Goal: Information Seeking & Learning: Learn about a topic

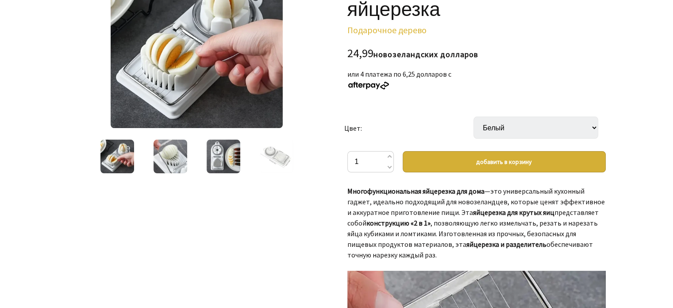
click at [176, 151] on img at bounding box center [171, 156] width 34 height 34
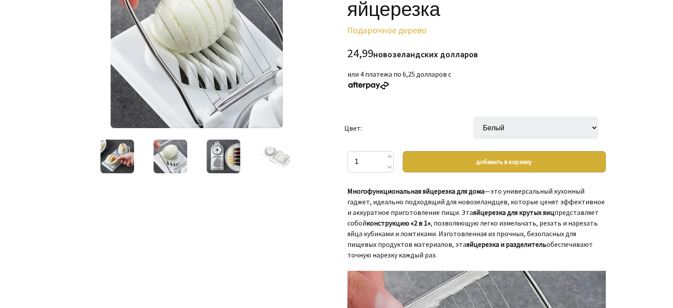
click at [226, 153] on img at bounding box center [224, 156] width 34 height 34
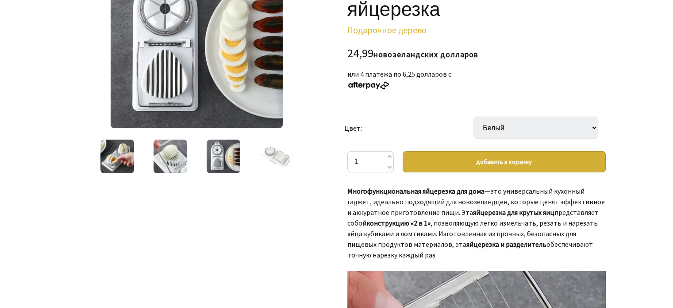
click at [169, 159] on img at bounding box center [171, 156] width 34 height 34
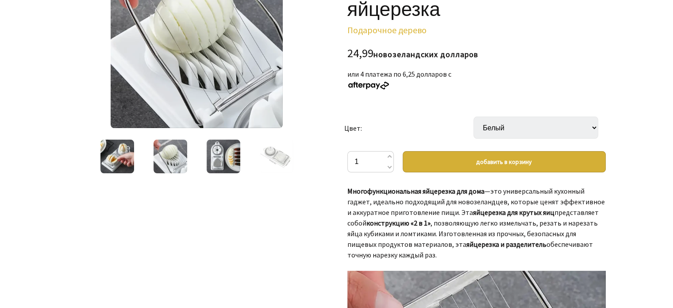
click at [124, 165] on img at bounding box center [117, 156] width 34 height 34
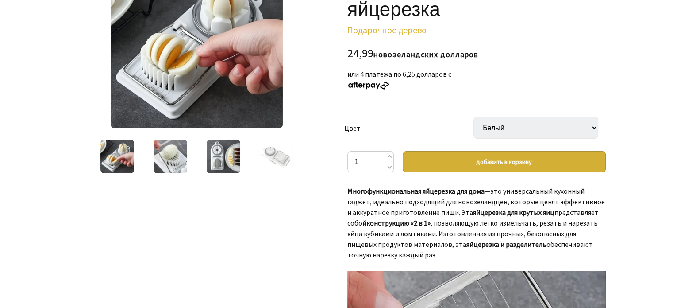
click at [232, 157] on img at bounding box center [224, 156] width 34 height 34
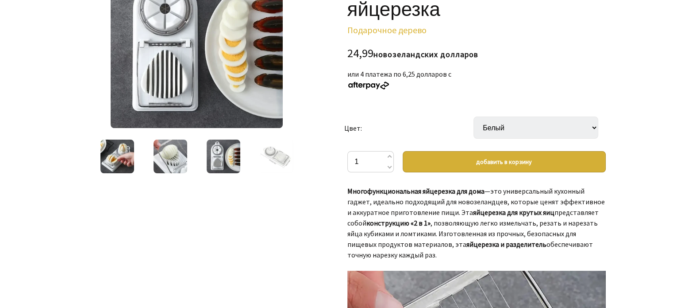
click at [276, 158] on img at bounding box center [277, 156] width 34 height 34
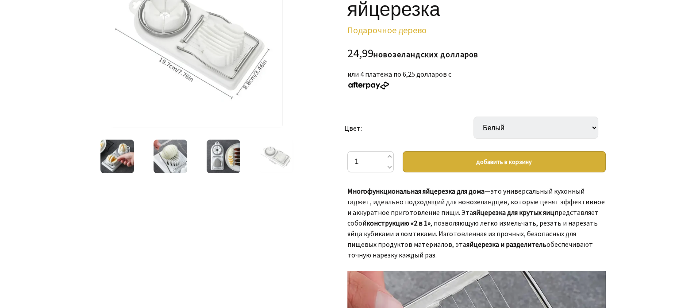
click at [115, 157] on img at bounding box center [117, 156] width 34 height 34
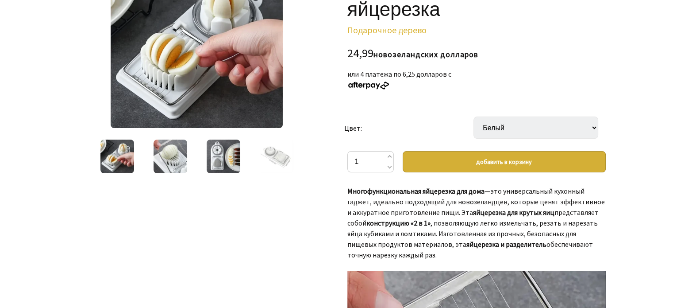
click at [175, 156] on img at bounding box center [171, 156] width 34 height 34
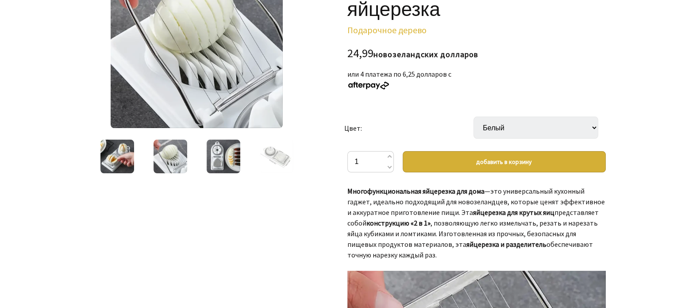
click at [122, 154] on img at bounding box center [117, 156] width 34 height 34
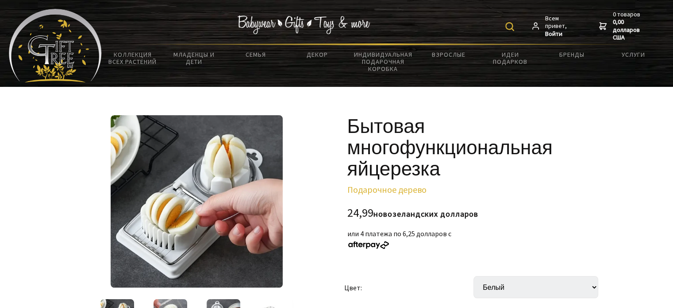
drag, startPoint x: 113, startPoint y: 114, endPoint x: 216, endPoint y: 114, distance: 103.1
click at [347, 121] on font "Бытовая многофункциональная яйцерезка" at bounding box center [449, 146] width 205 height 67
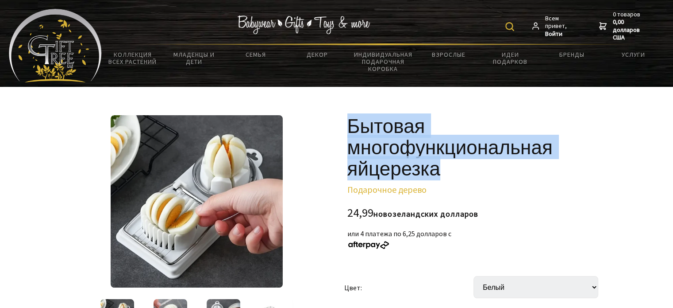
drag, startPoint x: 347, startPoint y: 121, endPoint x: 448, endPoint y: 170, distance: 112.3
click at [448, 170] on h1 "Бытовая многофункциональная яйцерезка" at bounding box center [476, 147] width 259 height 64
copy div "Бытовая многофункциональная яйцерезка"
